Goal: Check status: Check status

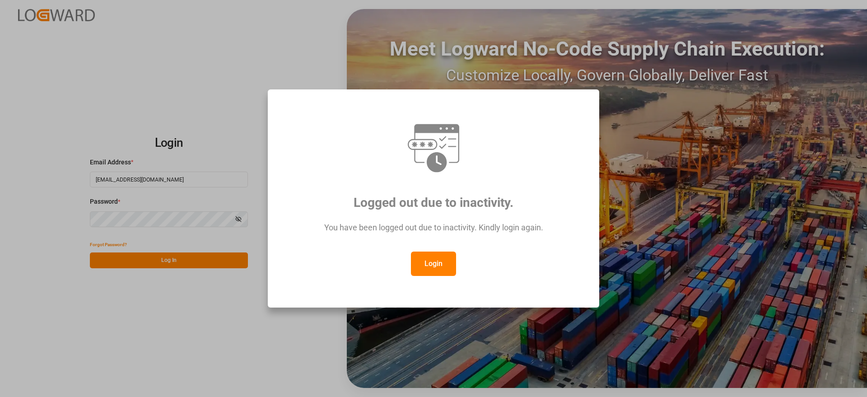
click at [437, 267] on button "Login" at bounding box center [433, 264] width 45 height 24
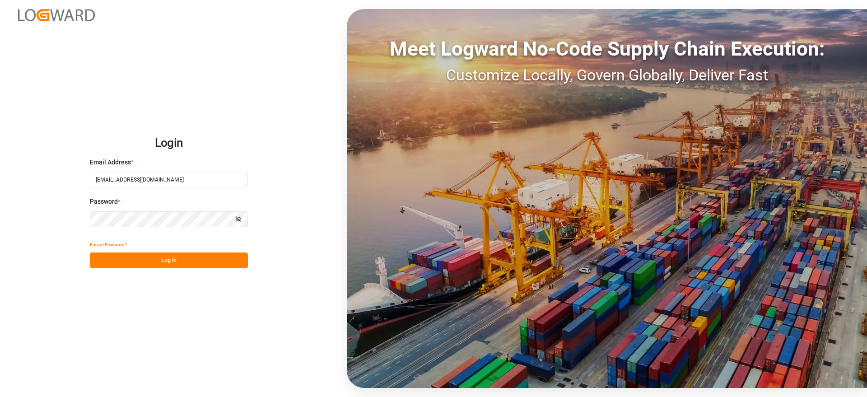
click at [199, 253] on button "Log In" at bounding box center [169, 261] width 158 height 16
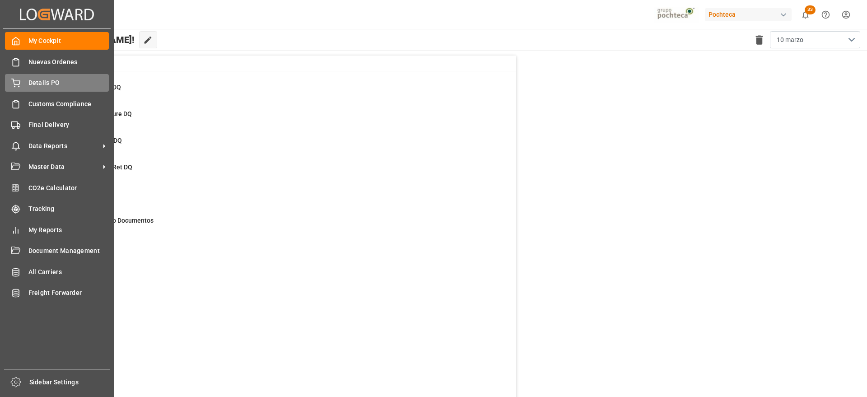
click at [56, 80] on span "Details PO" at bounding box center [68, 82] width 81 height 9
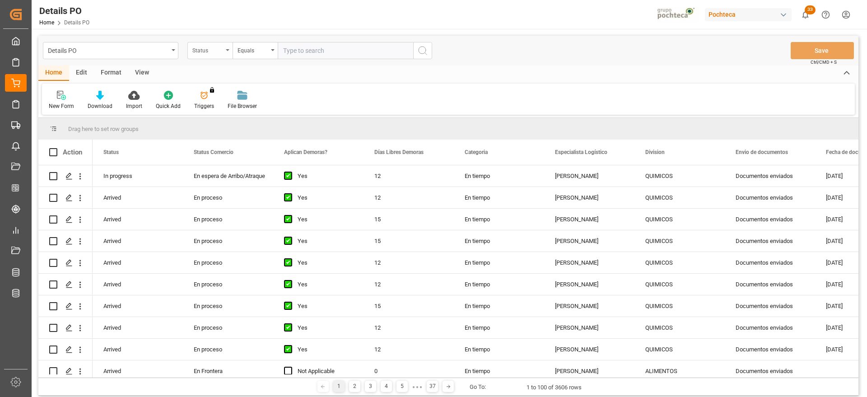
click at [205, 45] on div "Status" at bounding box center [207, 49] width 31 height 10
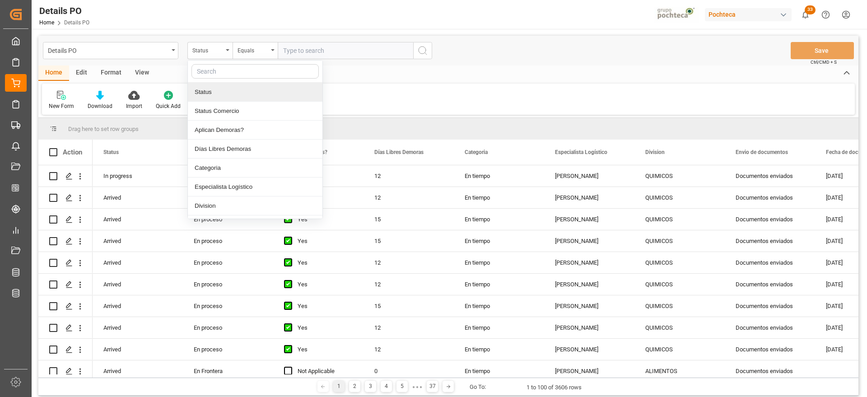
click at [221, 73] on input "text" at bounding box center [255, 71] width 127 height 14
type input "orden"
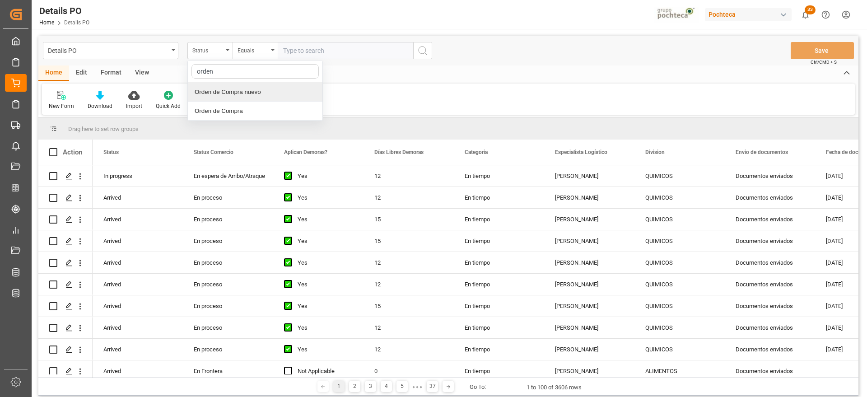
click at [270, 94] on div "Orden de Compra nuevo" at bounding box center [255, 92] width 135 height 19
click at [331, 47] on input "text" at bounding box center [346, 50] width 136 height 17
paste input "251006900014"
type input "251006900014"
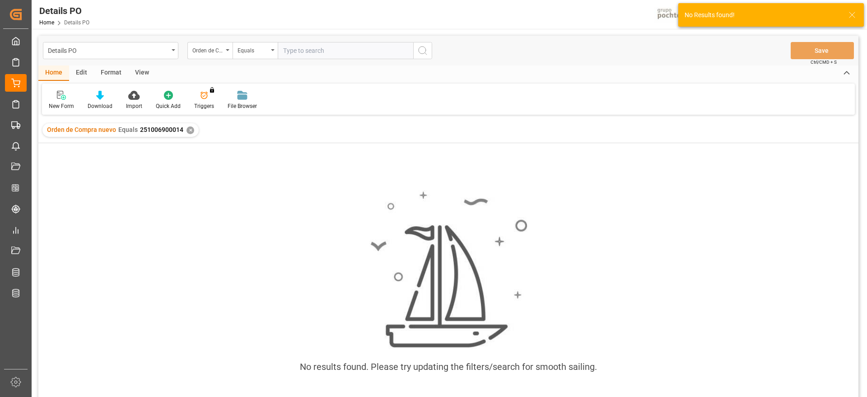
click at [187, 132] on div "✕" at bounding box center [191, 131] width 8 height 8
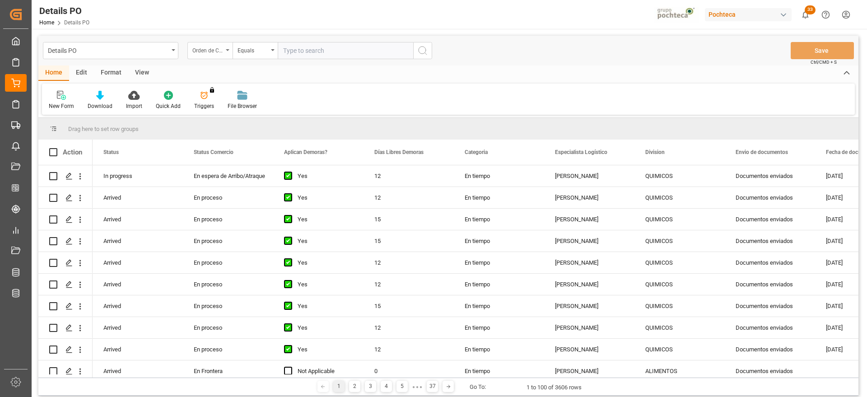
click at [218, 47] on div "Orden de Compra nuevo" at bounding box center [207, 49] width 31 height 10
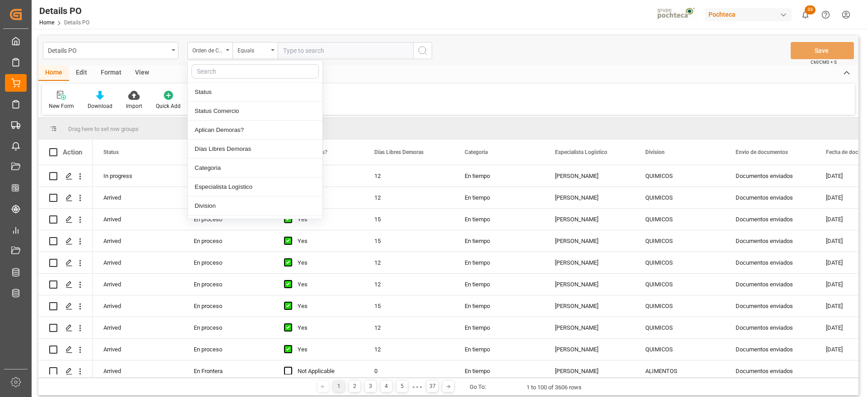
click at [301, 54] on input "text" at bounding box center [346, 50] width 136 height 17
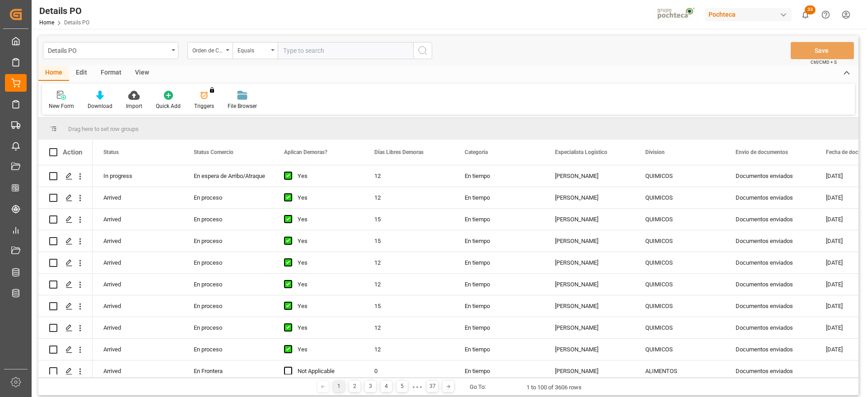
paste input "5000306278"
type input "5000306278"
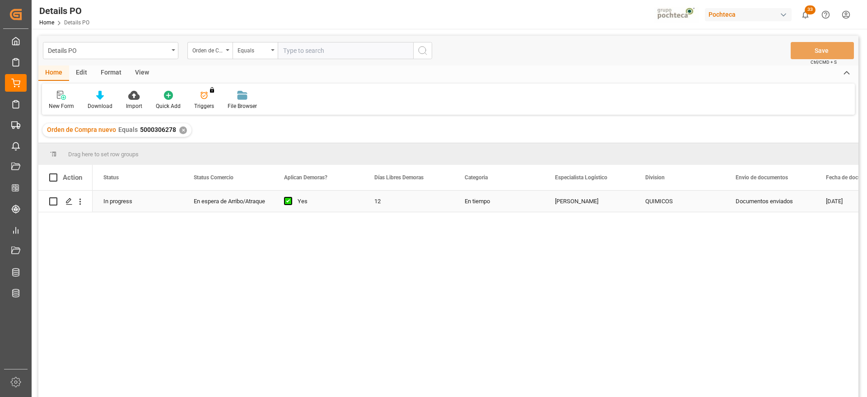
click at [530, 205] on div "En tiempo" at bounding box center [499, 201] width 90 height 21
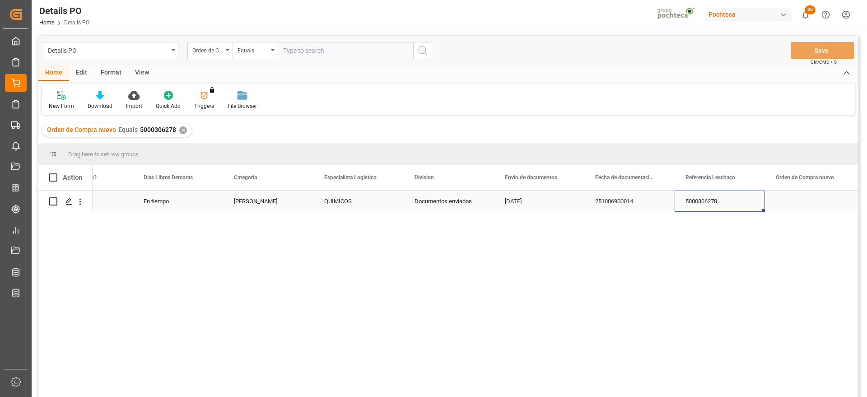
scroll to position [0, 321]
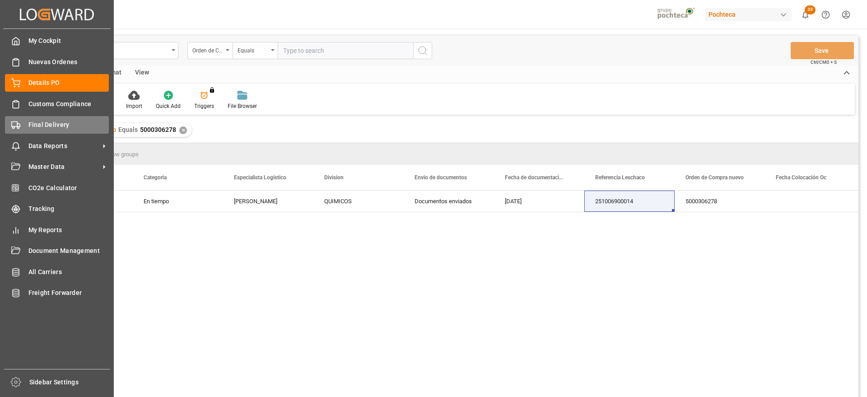
click at [33, 125] on span "Final Delivery" at bounding box center [68, 124] width 81 height 9
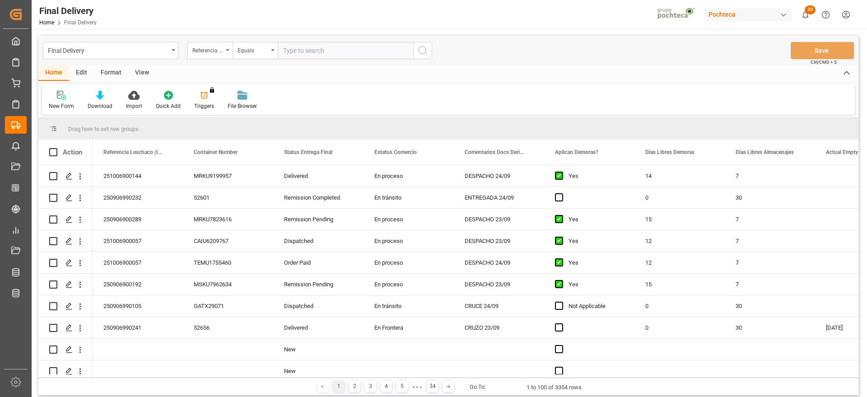
click at [302, 52] on input "text" at bounding box center [346, 50] width 136 height 17
paste input "251006900014"
type input "251006900014"
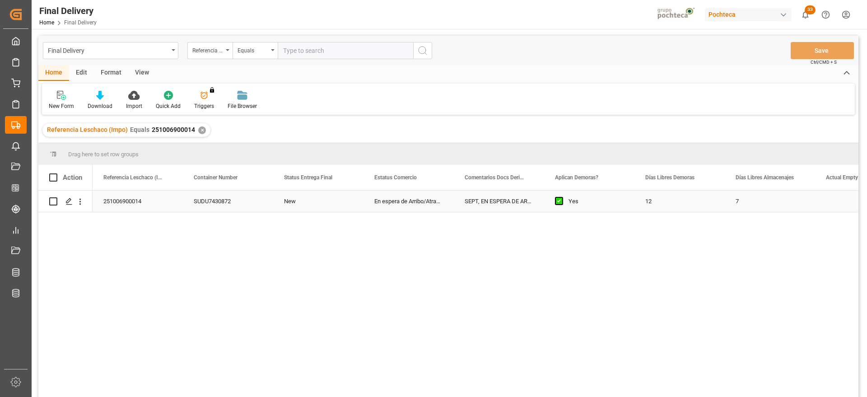
click at [312, 195] on div "New" at bounding box center [318, 201] width 90 height 21
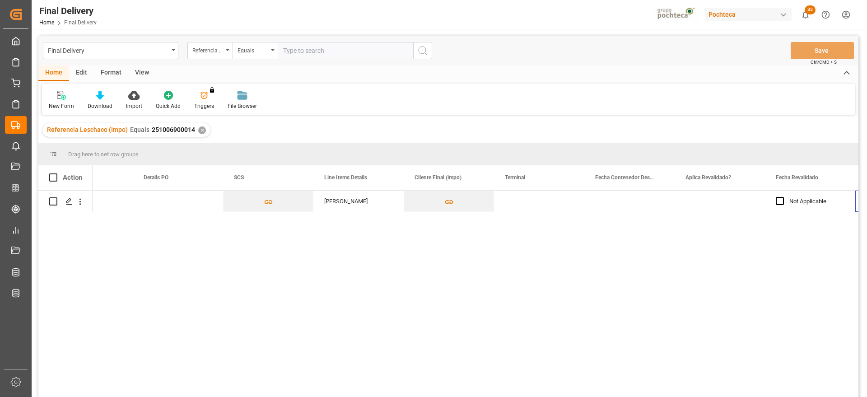
scroll to position [0, 863]
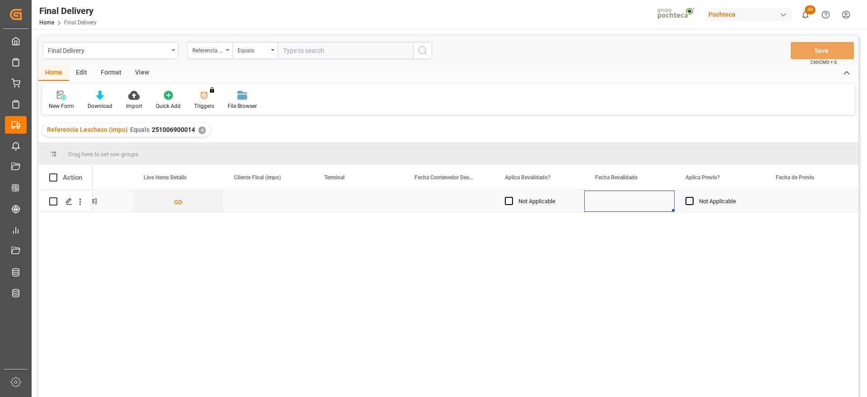
click at [622, 200] on div "Press SPACE to select this row." at bounding box center [630, 201] width 90 height 21
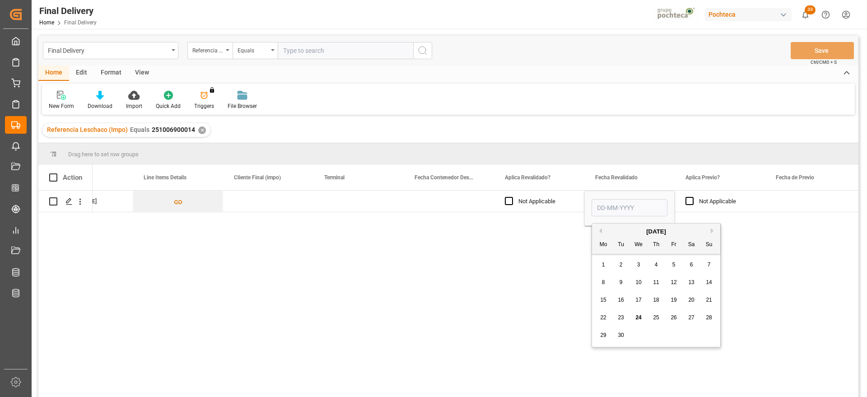
click at [641, 317] on span "24" at bounding box center [639, 317] width 6 height 6
type input "24-09-2025"
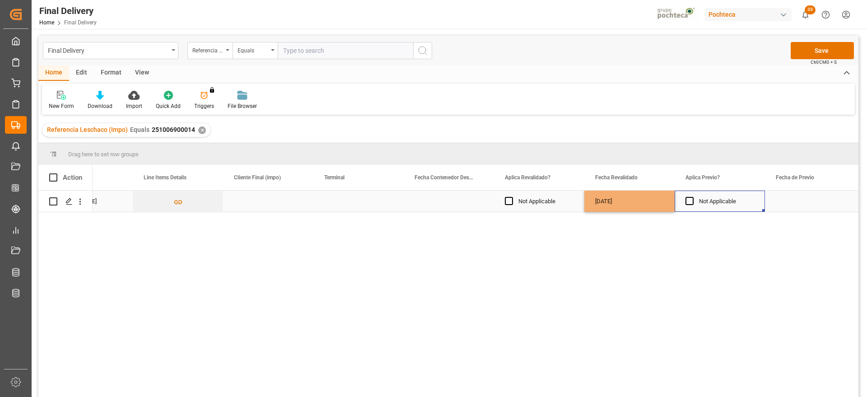
click at [745, 204] on div "Not Applicable" at bounding box center [726, 201] width 55 height 21
drag, startPoint x: 194, startPoint y: 129, endPoint x: 148, endPoint y: 129, distance: 46.1
click at [148, 129] on div "Referencia Leschaco (Impo) Equals 251006900014 ✕" at bounding box center [126, 130] width 168 height 14
copy span "251006900014"
click at [816, 47] on button "Save" at bounding box center [822, 50] width 63 height 17
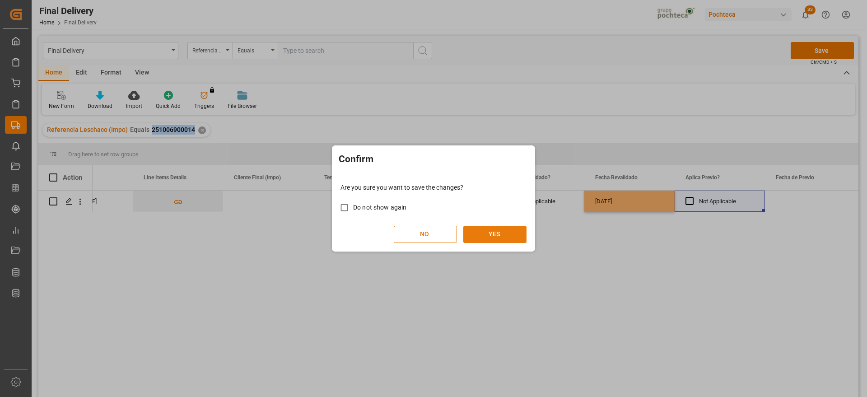
click at [483, 242] on button "YES" at bounding box center [495, 234] width 63 height 17
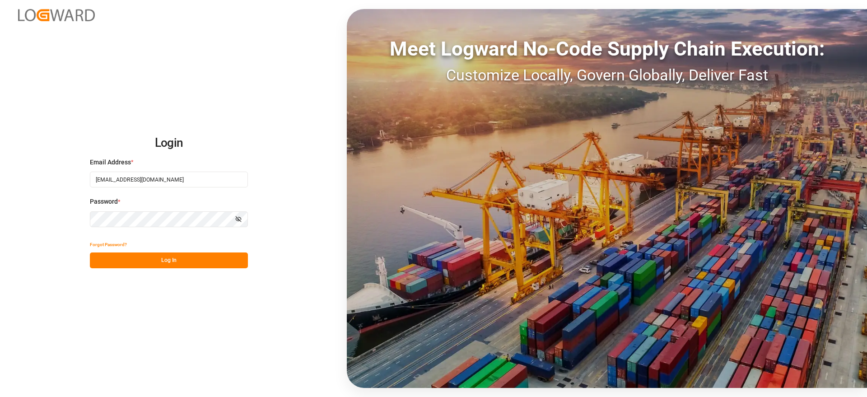
click at [173, 265] on button "Log In" at bounding box center [169, 261] width 158 height 16
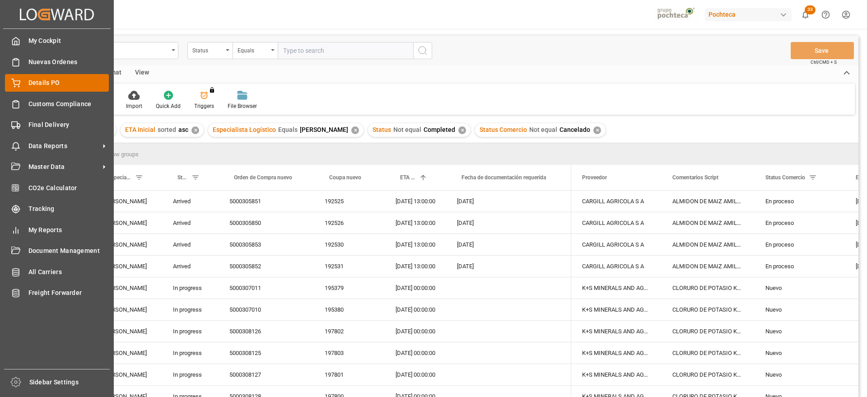
click at [33, 87] on span "Details PO" at bounding box center [68, 82] width 81 height 9
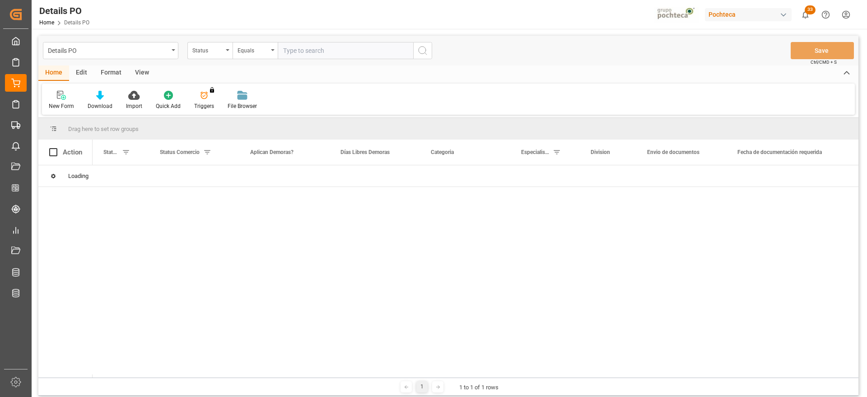
click at [207, 50] on div "Status" at bounding box center [207, 49] width 31 height 10
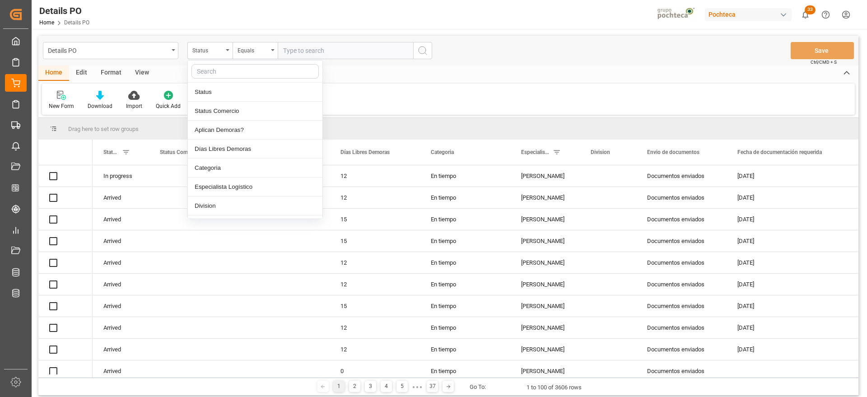
click at [211, 70] on input "text" at bounding box center [255, 71] width 127 height 14
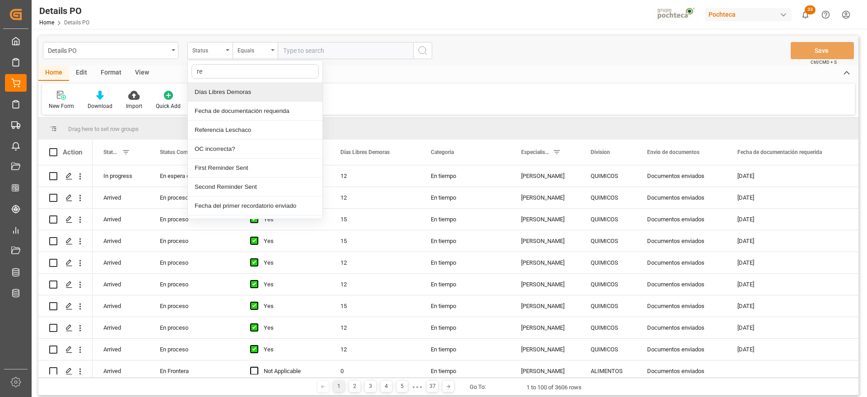
type input "ref"
click at [240, 88] on div "Referencia Leschaco" at bounding box center [255, 92] width 135 height 19
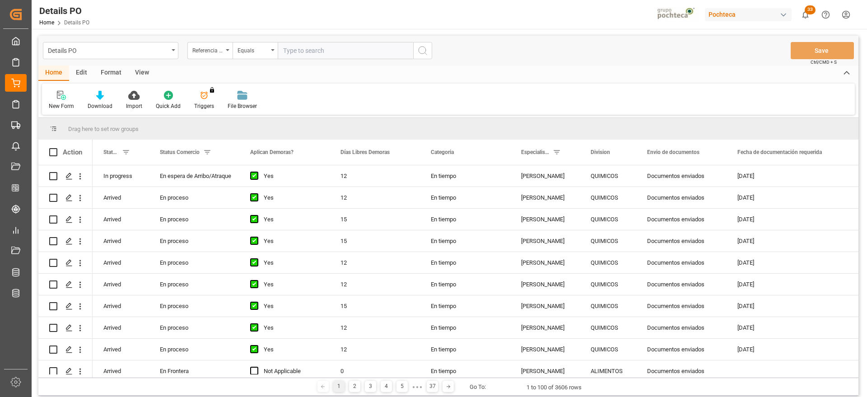
click at [341, 56] on input "text" at bounding box center [346, 50] width 136 height 17
paste input "251006900014"
type input "251006900014"
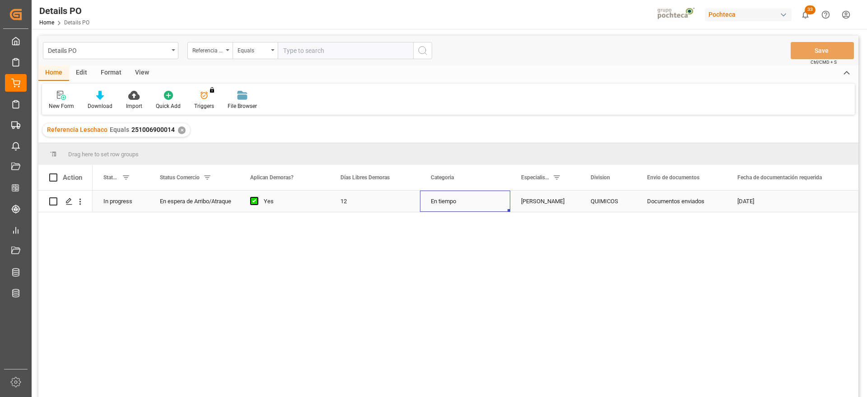
click at [491, 202] on div "En tiempo" at bounding box center [465, 201] width 90 height 21
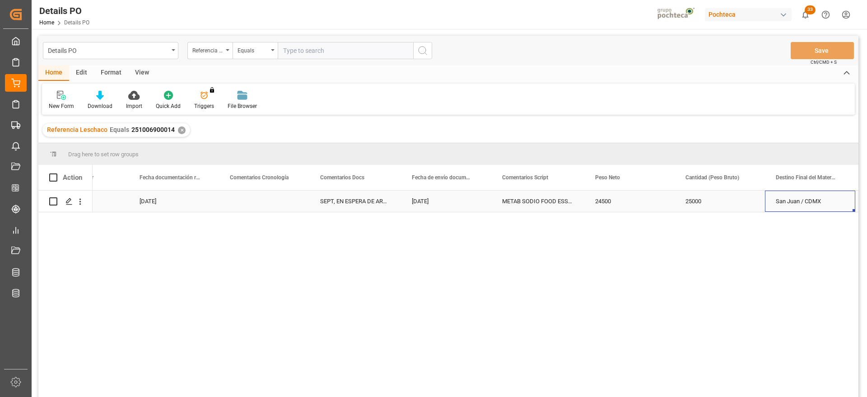
scroll to position [0, 2155]
